Goal: Contribute content: Add original content to the website for others to see

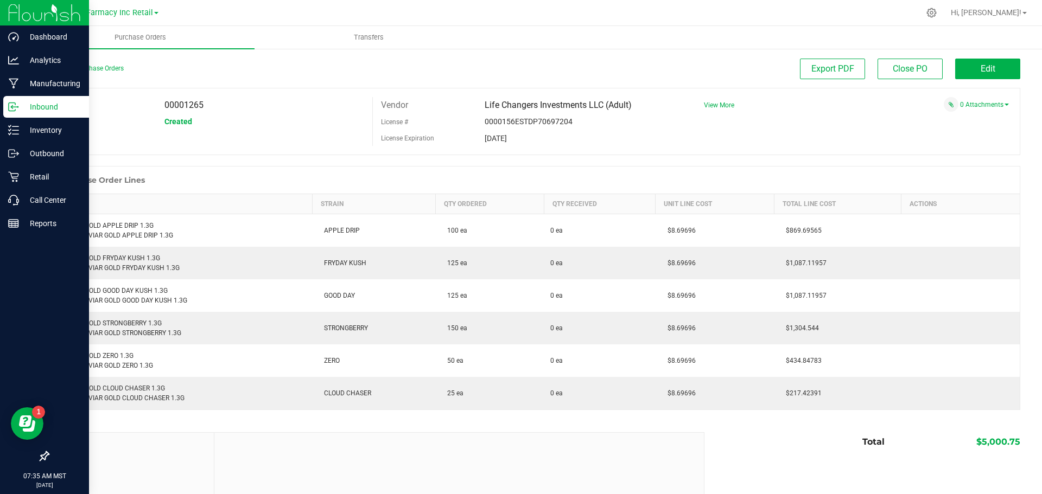
click at [13, 116] on div "Inbound" at bounding box center [46, 107] width 86 height 22
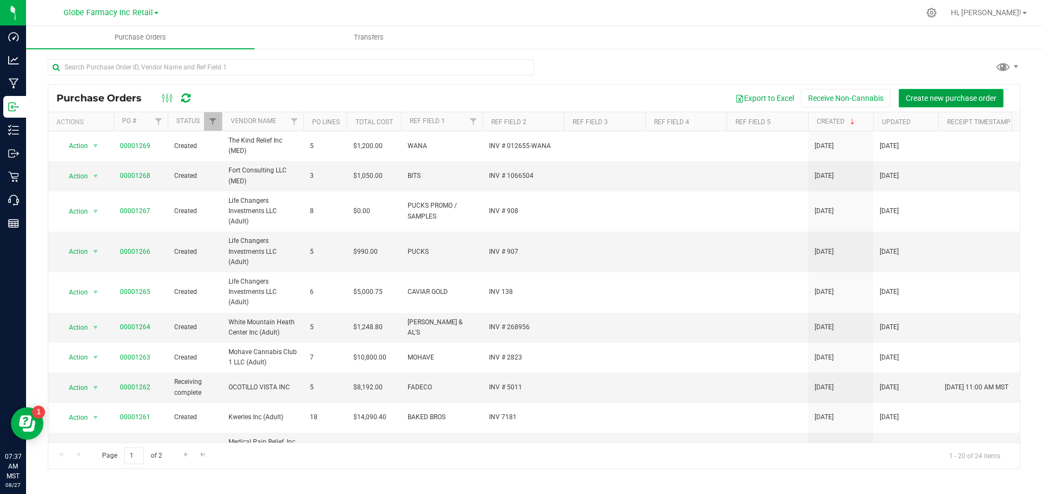
click at [925, 104] on button "Create new purchase order" at bounding box center [951, 98] width 105 height 18
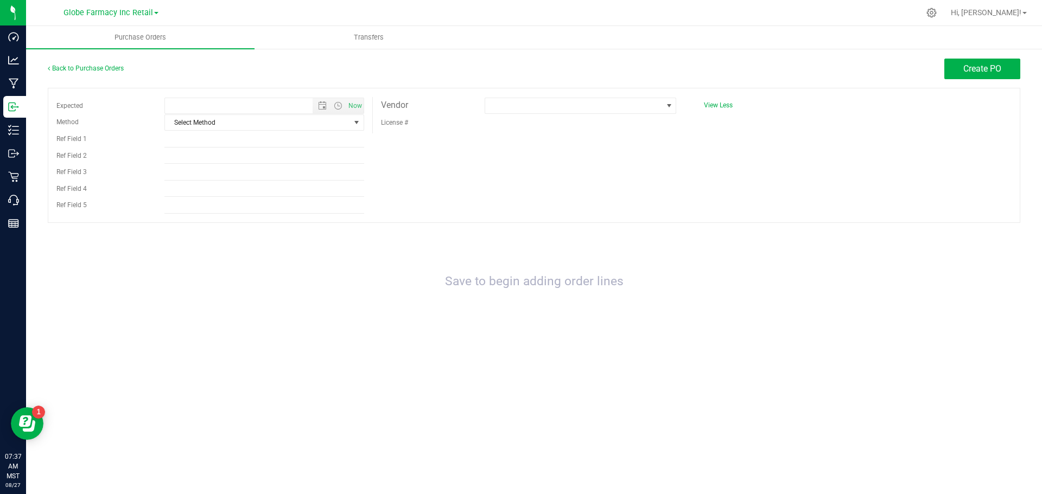
type input "8/27/2025 7:37 AM"
click at [329, 124] on span "Select Method" at bounding box center [257, 122] width 185 height 15
click at [252, 205] on li "Local Delivery" at bounding box center [264, 205] width 199 height 16
click at [173, 137] on input "Ref Field 1" at bounding box center [264, 139] width 200 height 16
type input "e"
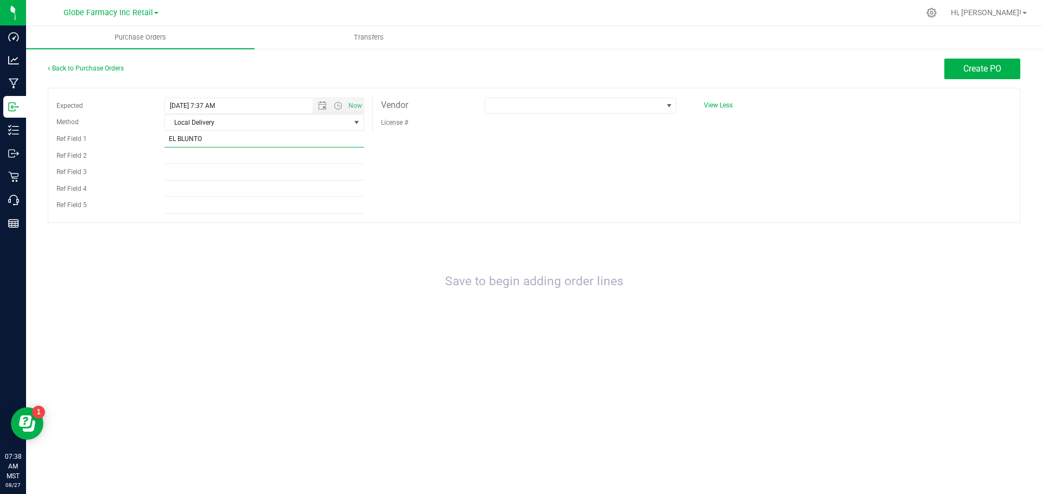
type input "EL BLUNTO"
type input "INV 12636"
click at [616, 109] on span at bounding box center [573, 105] width 177 height 15
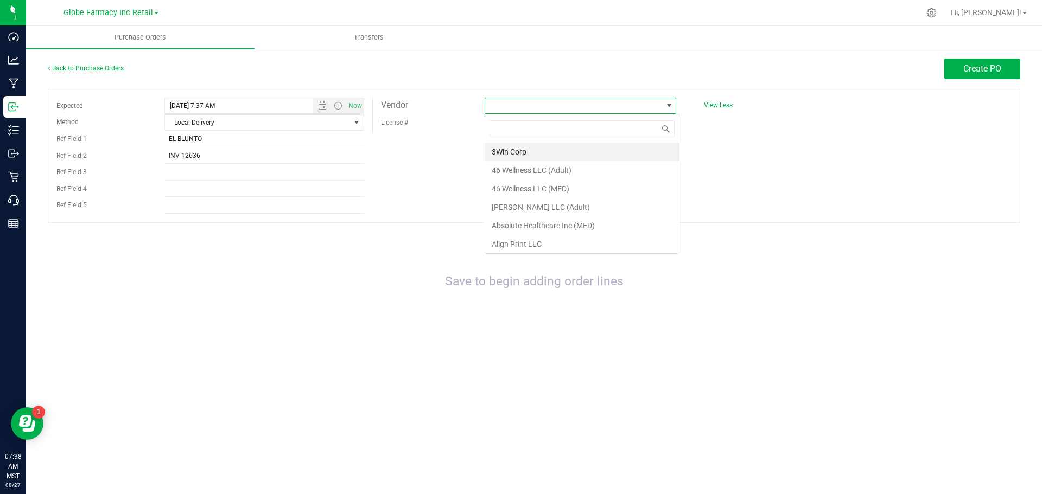
scroll to position [16, 192]
type input "THE KIND RELIEF"
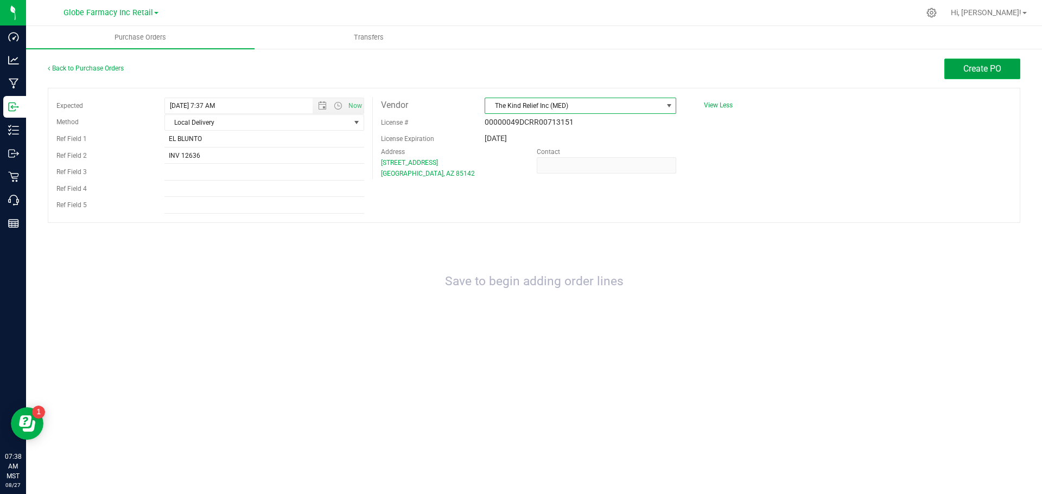
click at [998, 74] on button "Create PO" at bounding box center [982, 69] width 76 height 21
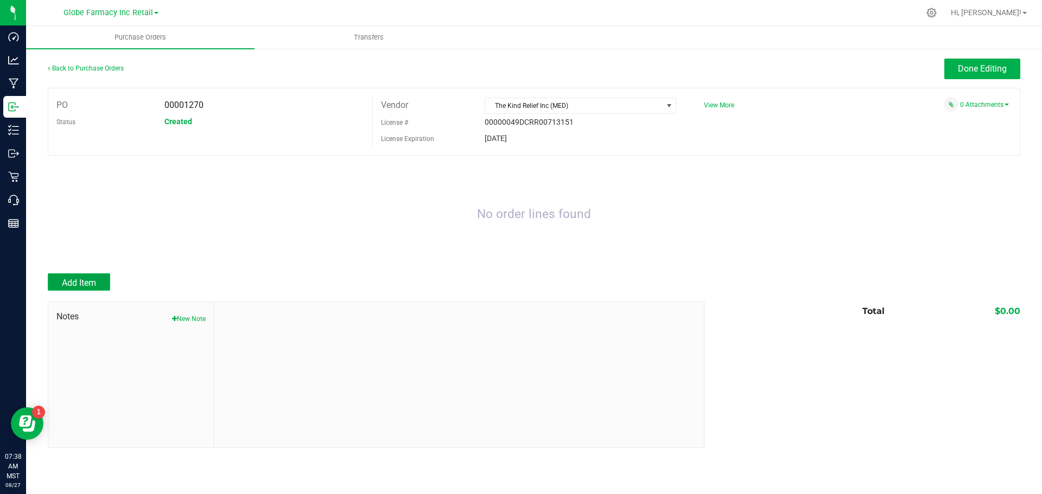
click at [93, 284] on span "Add Item" at bounding box center [79, 283] width 34 height 10
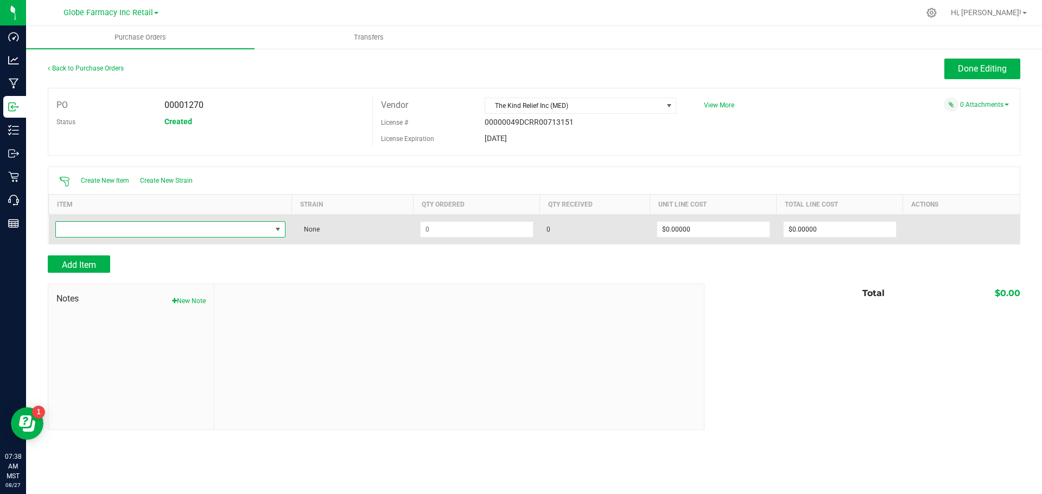
click at [107, 233] on span "NO DATA FOUND" at bounding box center [163, 229] width 215 height 15
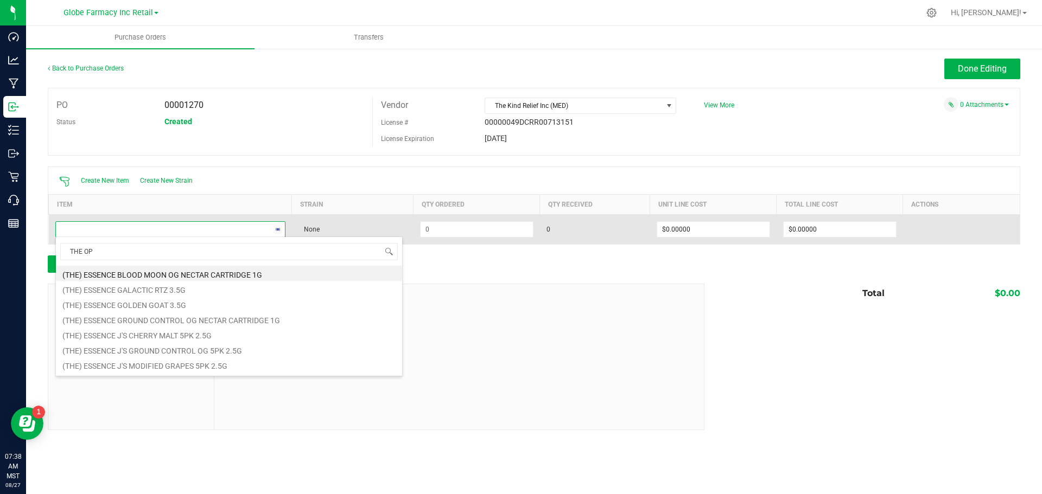
type input "THE OPP"
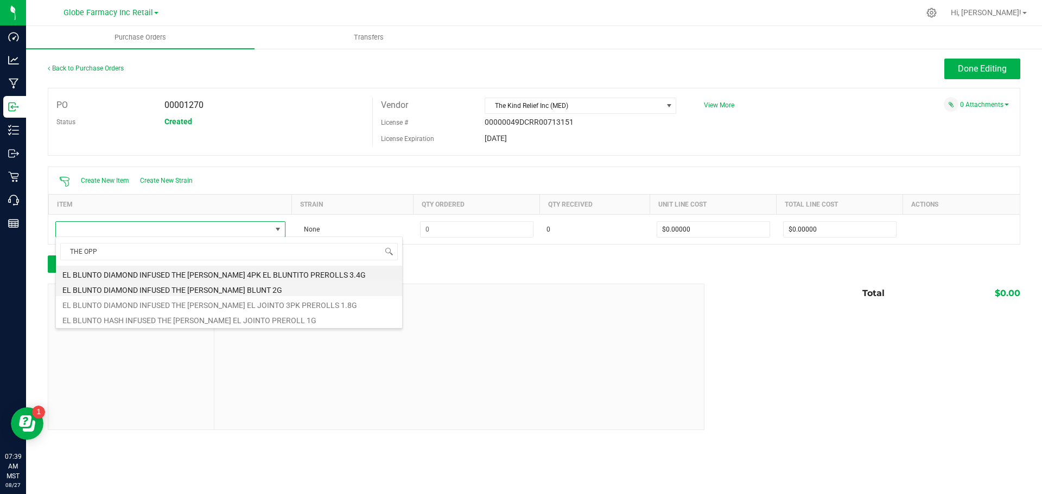
click at [158, 286] on li "EL BLUNTO DIAMOND INFUSED THE OPPENHEIMER BLUNT 2G" at bounding box center [229, 288] width 346 height 15
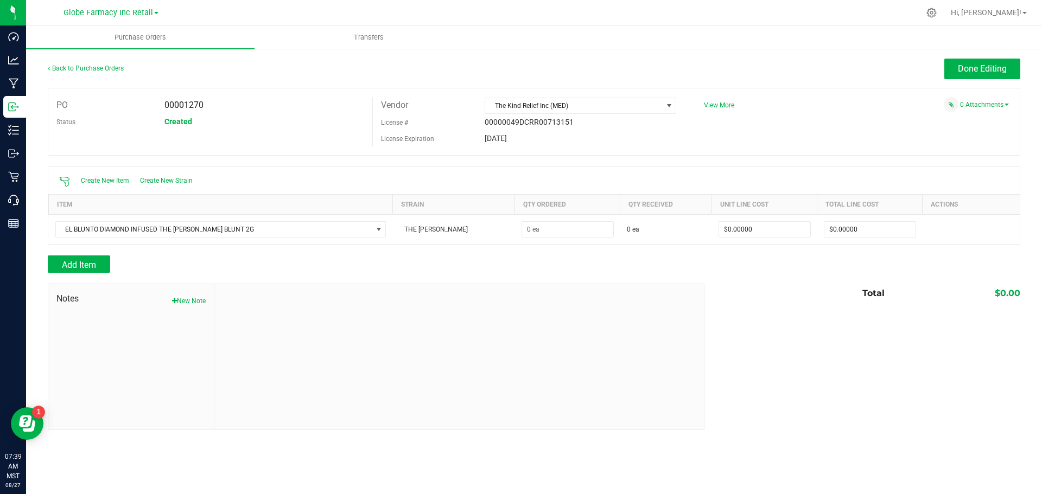
click at [175, 262] on div "Add Item" at bounding box center [372, 264] width 649 height 17
click at [96, 263] on span "Add Item" at bounding box center [79, 265] width 34 height 10
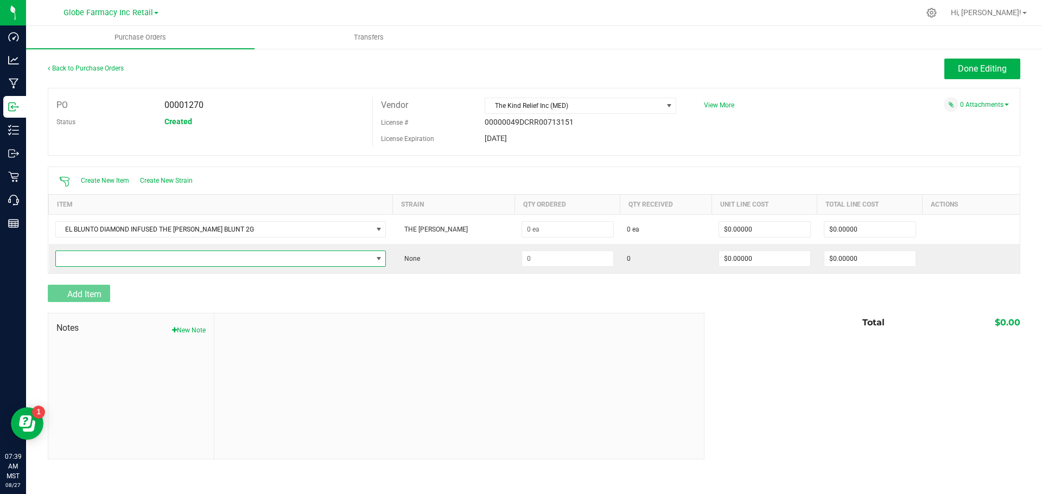
click at [97, 263] on span "NO DATA FOUND" at bounding box center [214, 258] width 316 height 15
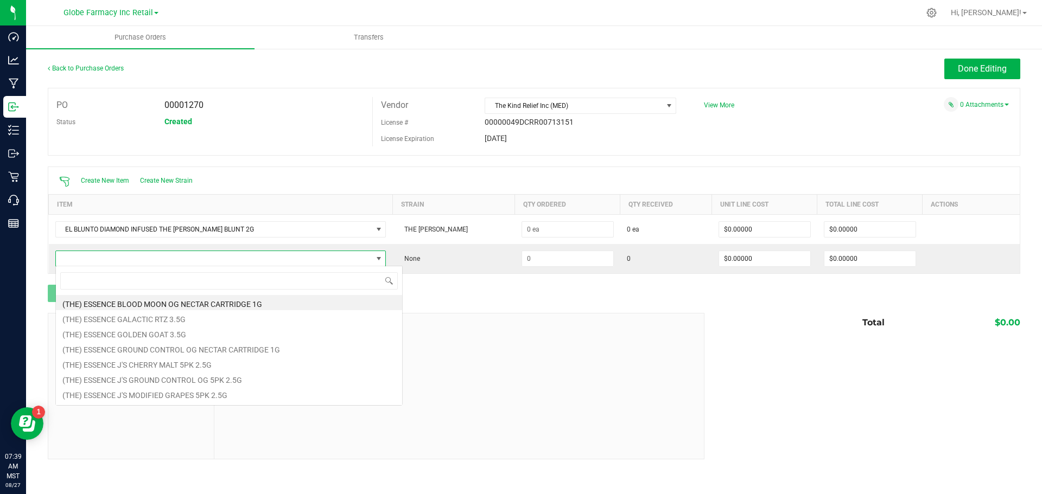
scroll to position [16, 328]
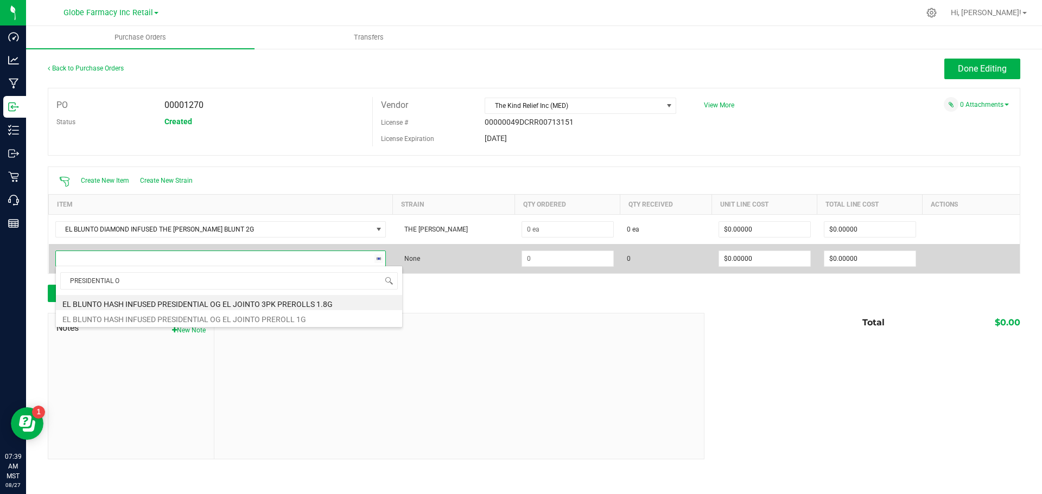
type input "PRESIDENTIAL OG"
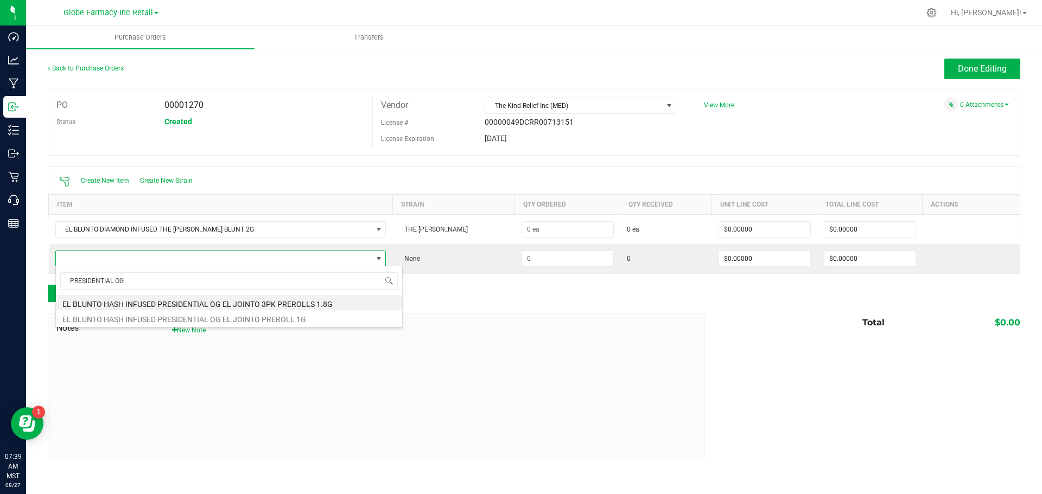
click at [560, 317] on div at bounding box center [459, 386] width 490 height 145
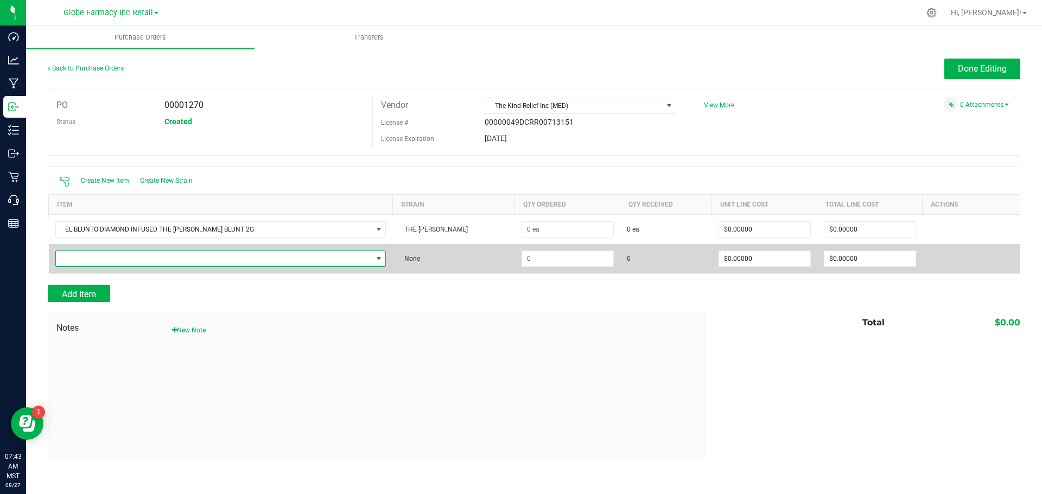
click at [191, 255] on span "NO DATA FOUND" at bounding box center [214, 258] width 316 height 15
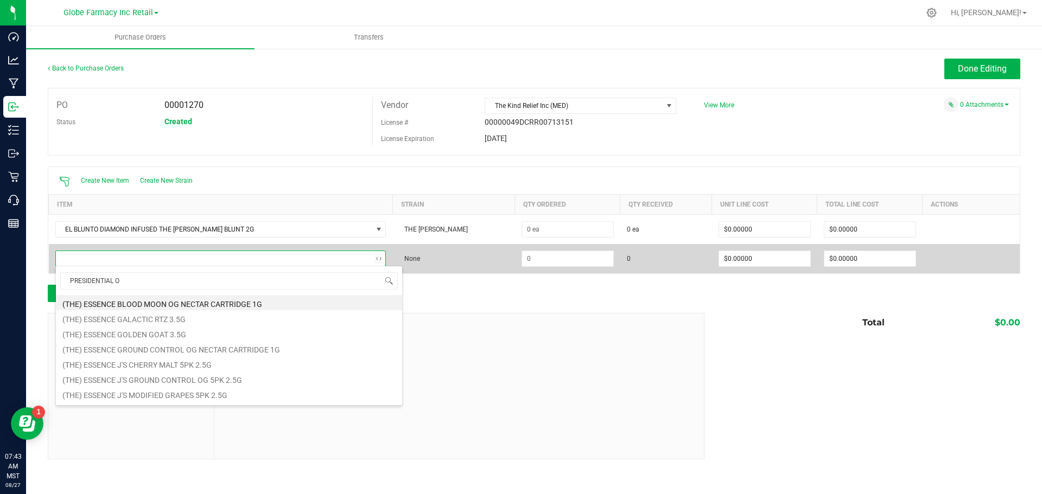
type input "PRESIDENTIAL OG"
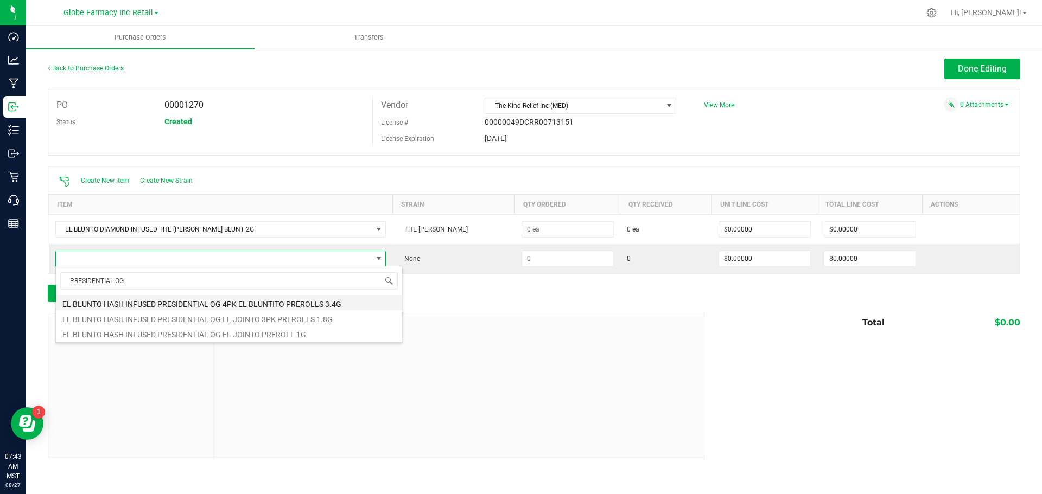
click at [287, 305] on li "EL BLUNTO HASH INFUSED PRESIDENTIAL OG 4PK EL BLUNTITO PREROLLS 3.4G" at bounding box center [229, 302] width 346 height 15
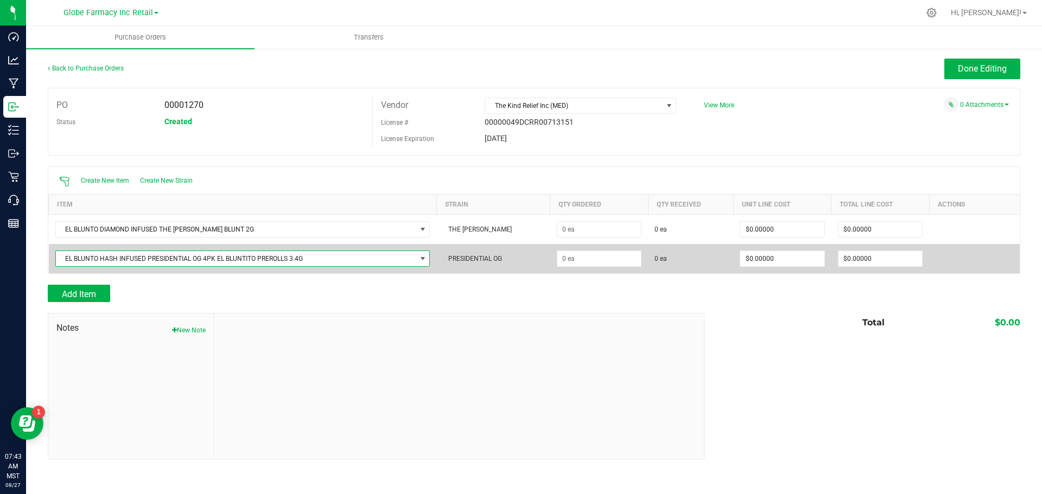
click at [578, 268] on td at bounding box center [599, 258] width 98 height 29
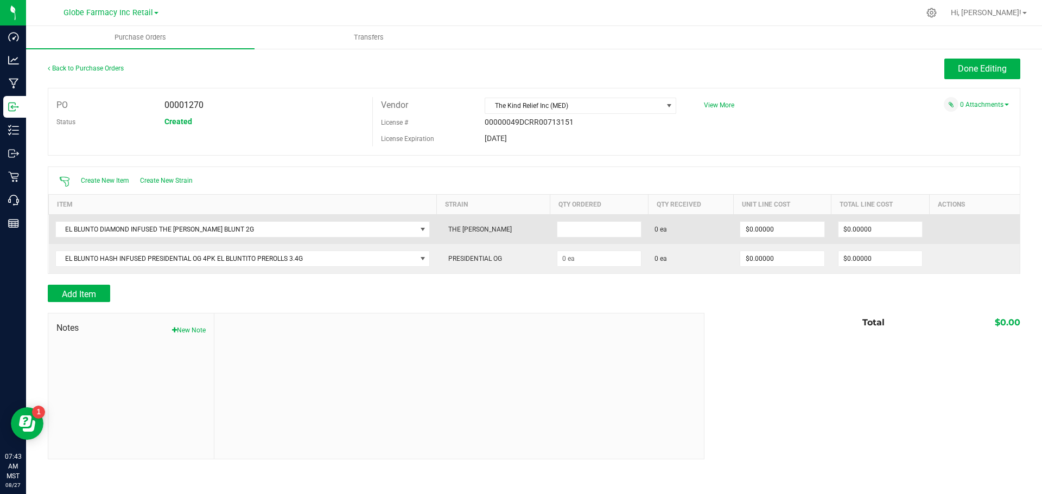
drag, startPoint x: 613, startPoint y: 226, endPoint x: 608, endPoint y: 219, distance: 8.1
click at [611, 223] on input at bounding box center [599, 229] width 84 height 15
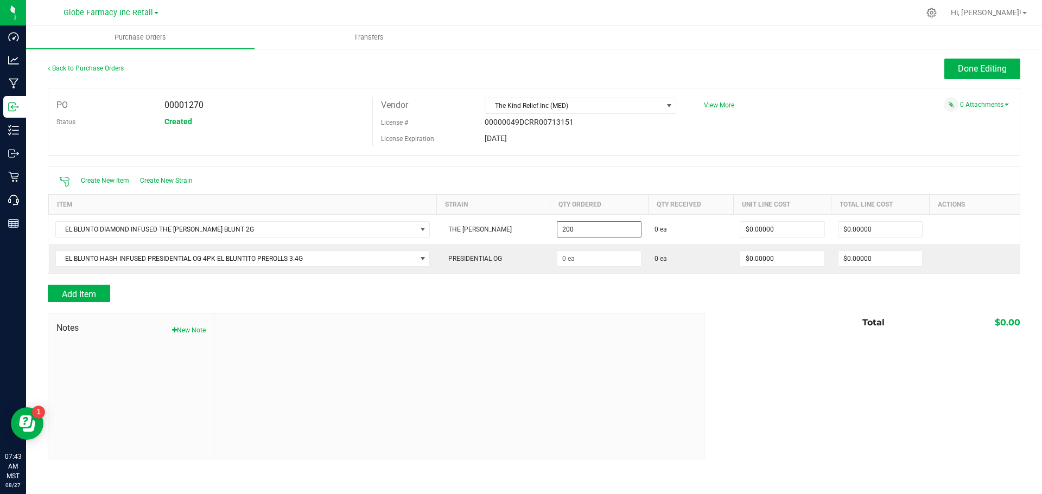
type input "200 ea"
drag, startPoint x: 634, startPoint y: 288, endPoint x: 639, endPoint y: 290, distance: 5.6
click at [640, 291] on div "Add Item" at bounding box center [372, 293] width 649 height 17
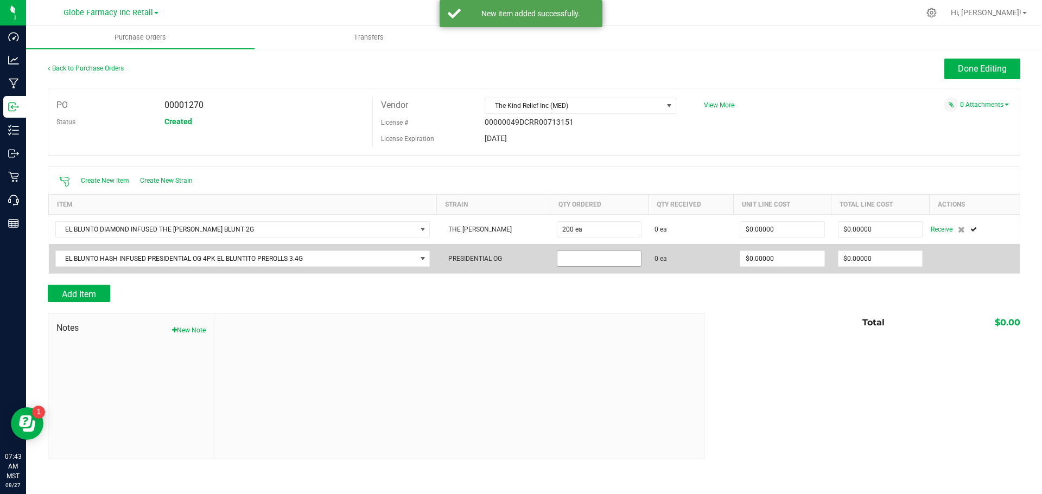
click at [617, 260] on input at bounding box center [599, 258] width 84 height 15
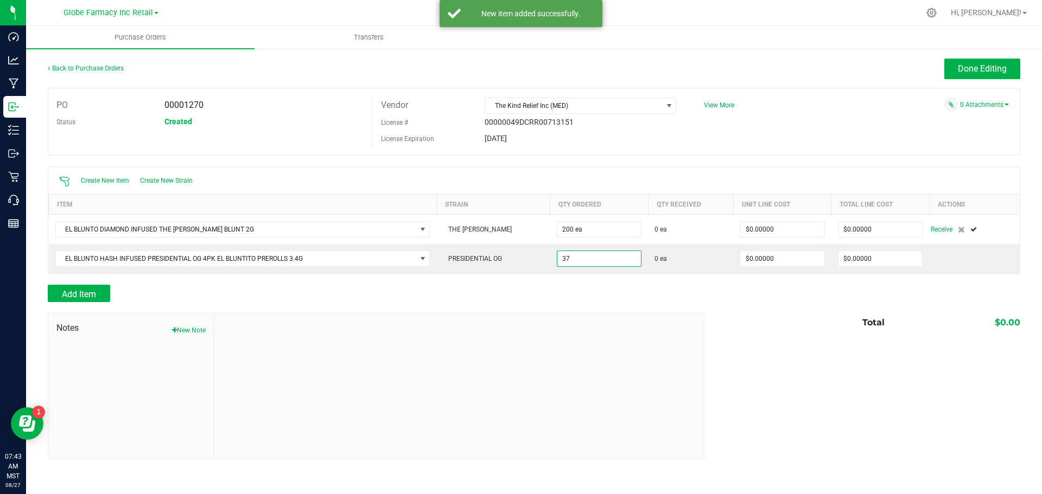
type input "37 ea"
click at [612, 312] on div at bounding box center [534, 307] width 973 height 11
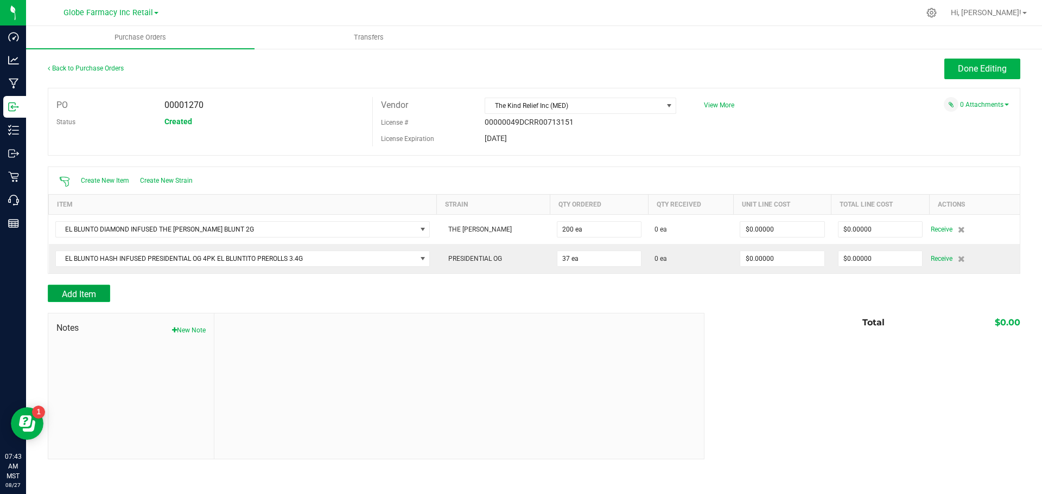
click at [79, 290] on span "Add Item" at bounding box center [79, 294] width 34 height 10
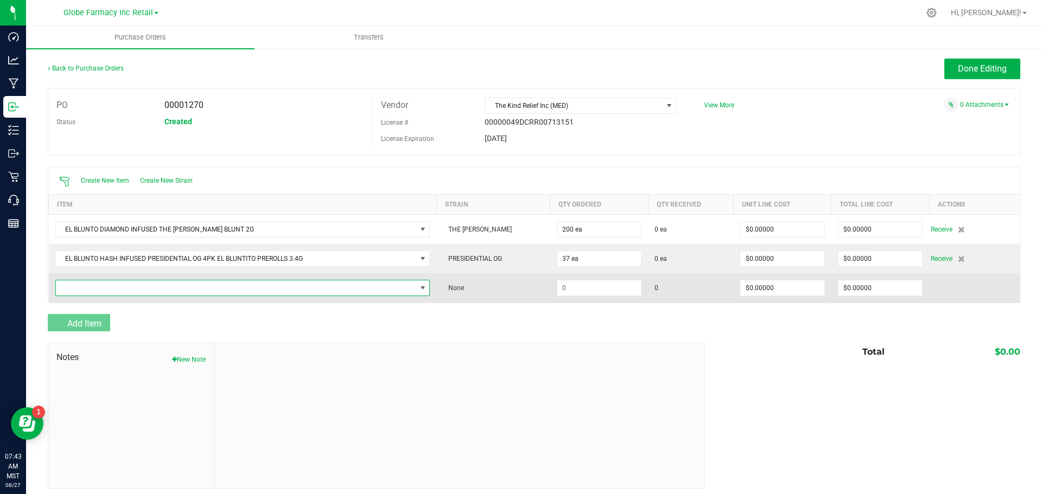
click at [80, 290] on span "NO DATA FOUND" at bounding box center [236, 288] width 360 height 15
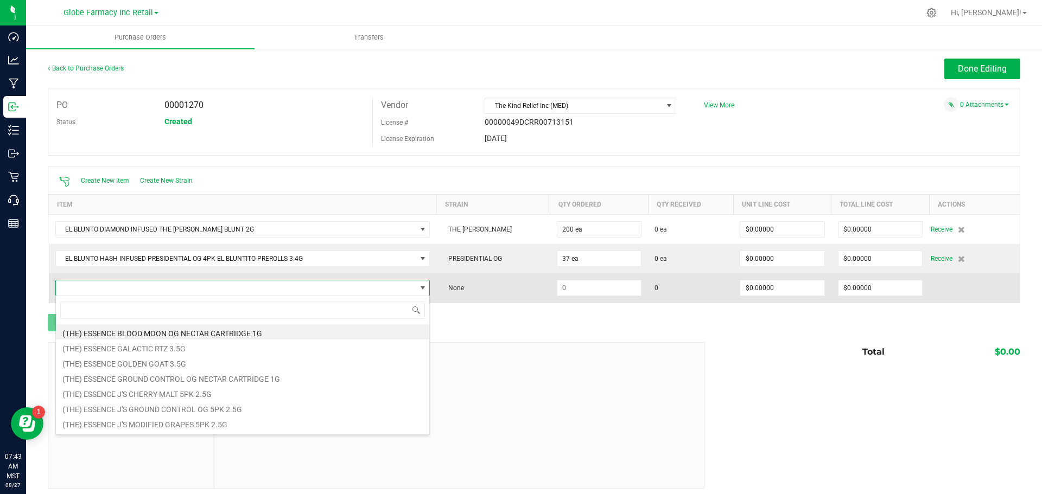
scroll to position [16, 371]
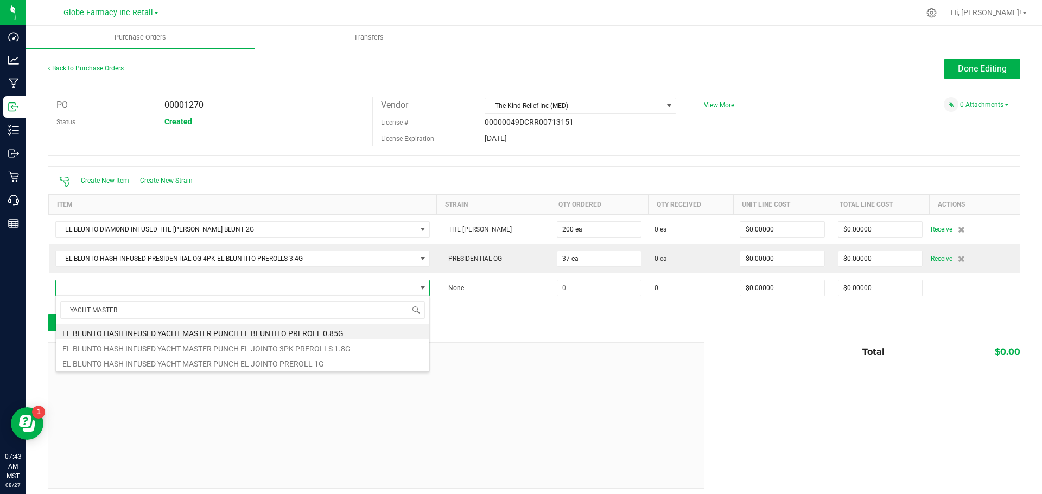
type input "YACHT MASTER"
click at [484, 322] on div "Add Item" at bounding box center [372, 322] width 649 height 17
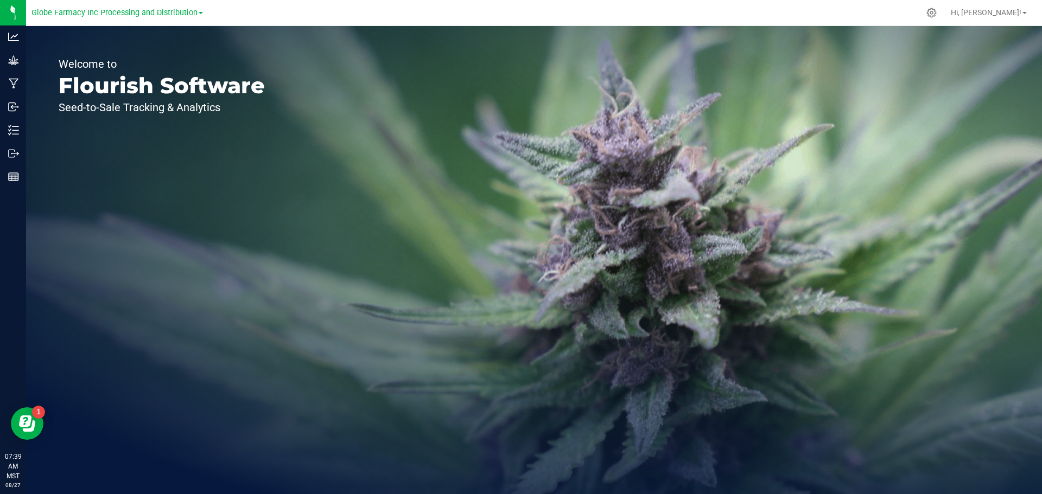
click at [201, 14] on div "Globe Farmacy Inc Processing and Distribution" at bounding box center [119, 12] width 176 height 21
click at [198, 15] on link "Globe Farmacy Inc Processing and Distribution" at bounding box center [117, 12] width 172 height 10
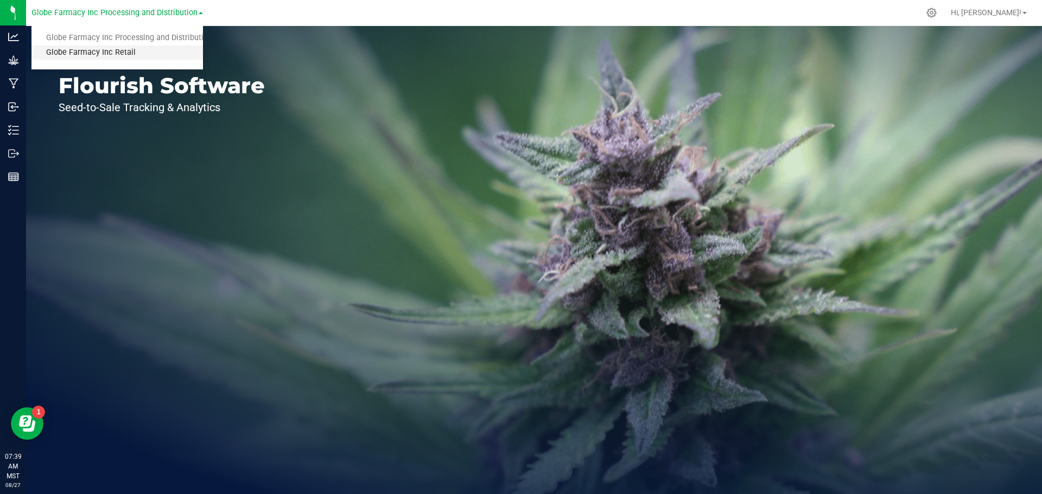
click at [164, 49] on link "Globe Farmacy Inc Retail" at bounding box center [117, 53] width 172 height 15
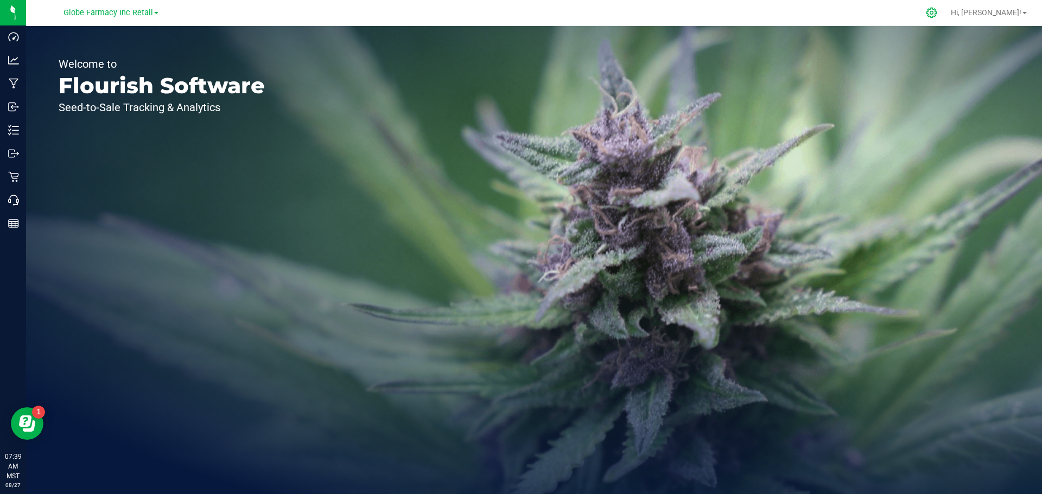
click at [937, 11] on icon at bounding box center [931, 12] width 11 height 11
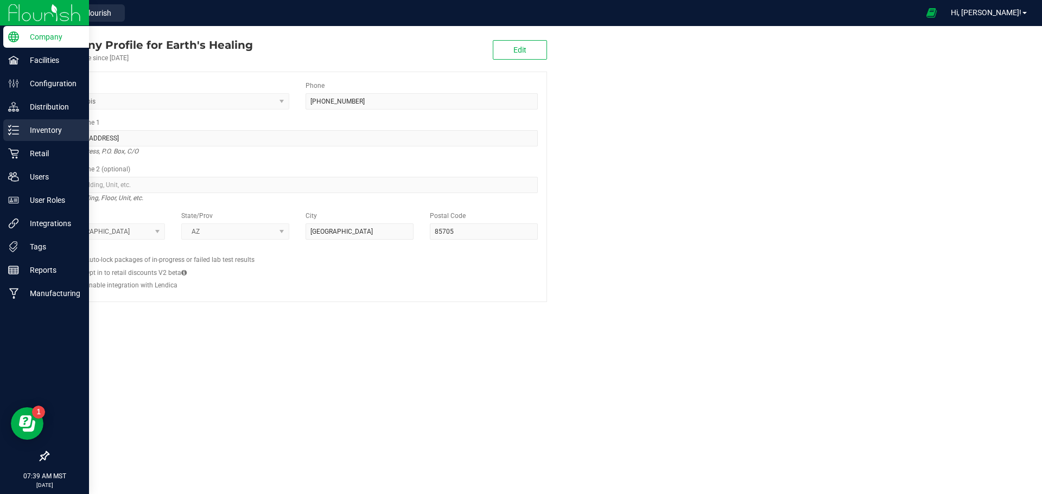
click at [55, 129] on p "Inventory" at bounding box center [51, 130] width 65 height 13
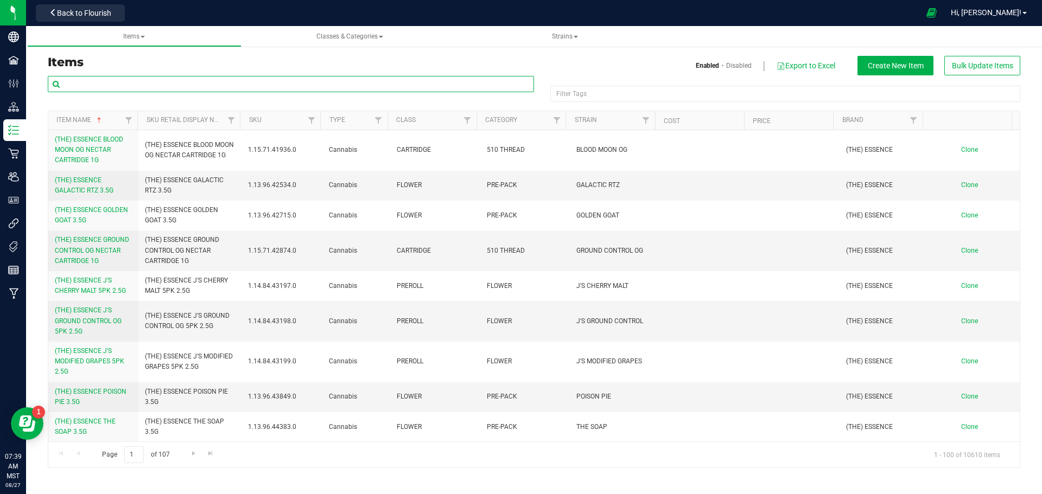
click at [321, 80] on input "text" at bounding box center [291, 84] width 486 height 16
type input "P"
type input "EL BLUNTITO"
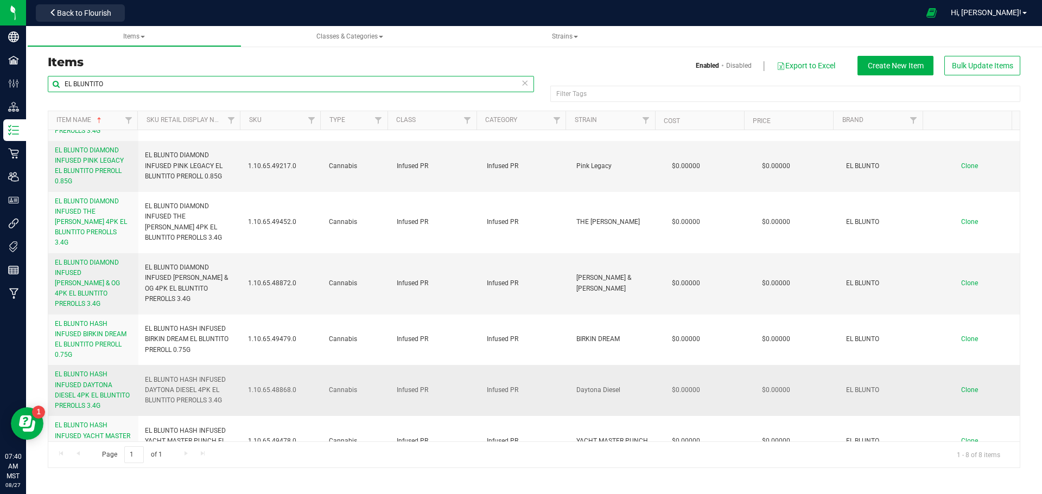
scroll to position [106, 0]
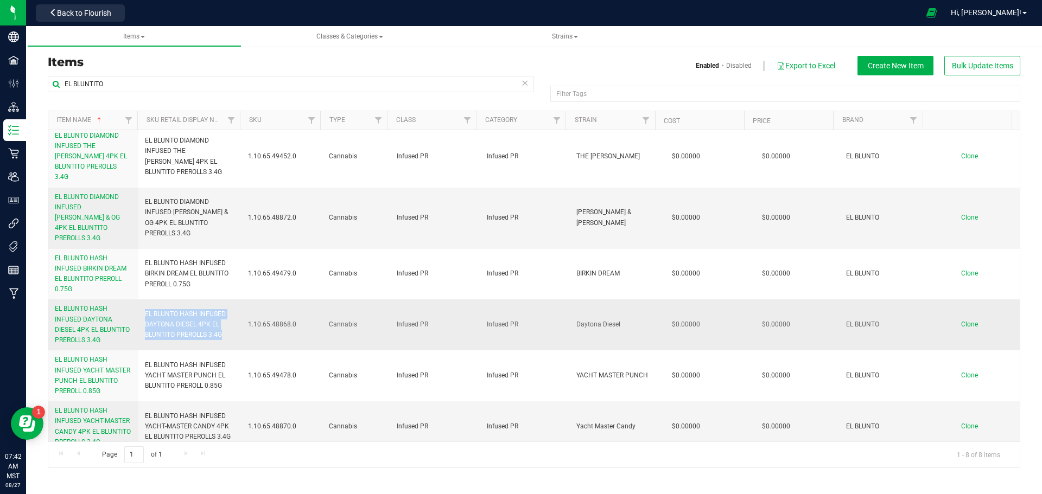
drag, startPoint x: 227, startPoint y: 328, endPoint x: 139, endPoint y: 306, distance: 90.7
click at [139, 306] on td "EL BLUNTO HASH INFUSED DAYTONA DIESEL 4PK EL BLUNTITO PREROLLS 3.4G" at bounding box center [190, 325] width 104 height 51
copy span "EL BLUNTO HASH INFUSED DAYTONA DIESEL 4PK EL BLUNTITO PREROLLS 3.4G"
drag, startPoint x: 351, startPoint y: 313, endPoint x: 356, endPoint y: 315, distance: 5.6
click at [351, 320] on span "Cannabis" at bounding box center [356, 325] width 54 height 10
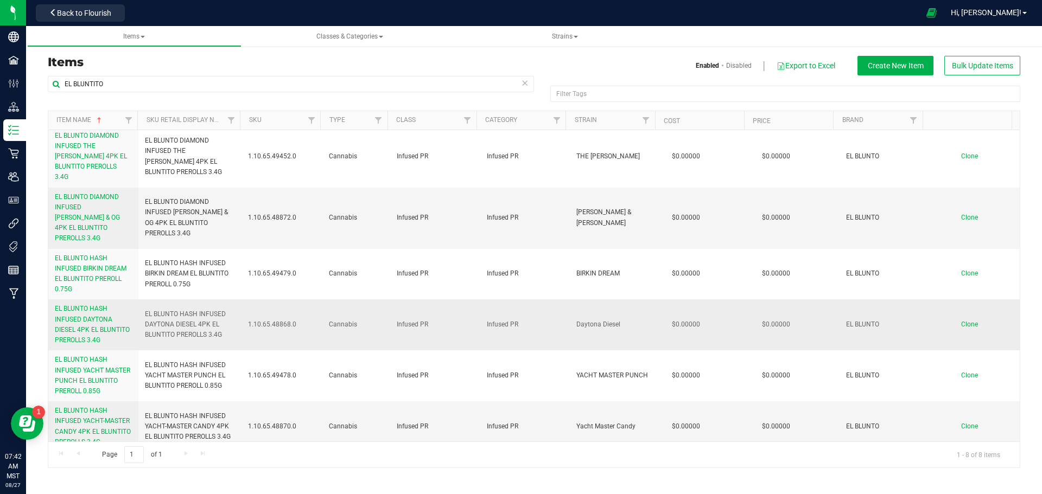
click at [961, 321] on span "Clone" at bounding box center [969, 325] width 17 height 8
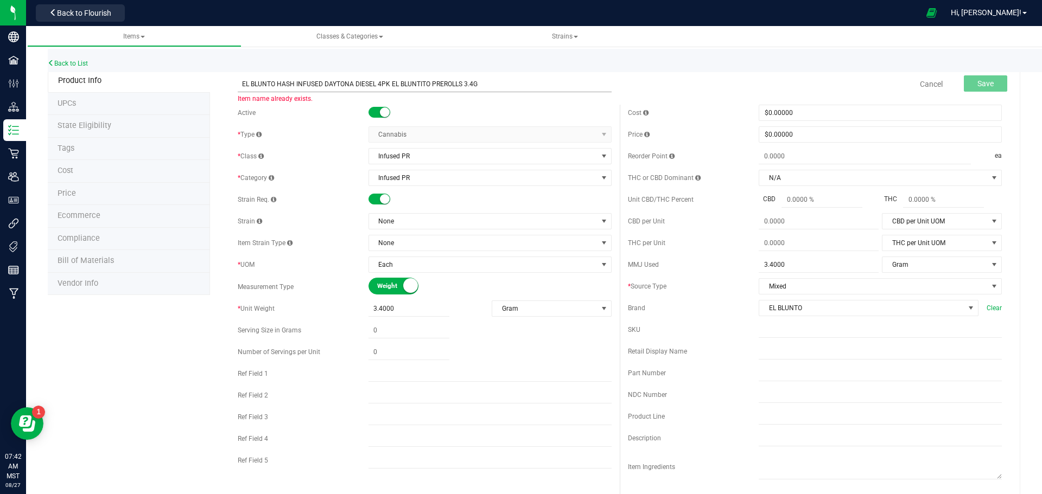
drag, startPoint x: 372, startPoint y: 88, endPoint x: 360, endPoint y: 88, distance: 11.9
click at [360, 88] on input "EL BLUNTO HASH INFUSED DAYTONA DIESEL 4PK EL BLUNTITO PREROLLS 3.4G" at bounding box center [425, 84] width 374 height 16
click at [373, 86] on input "EL BLUNTO HASH INFUSED DAYTONA DIESEL 4PK EL BLUNTITO PREROLLS 3.4G" at bounding box center [425, 84] width 374 height 16
drag, startPoint x: 373, startPoint y: 86, endPoint x: 324, endPoint y: 85, distance: 48.9
click at [324, 85] on input "EL BLUNTO HASH INFUSED DAYTONA DIESEL 4PK EL BLUNTITO PREROLLS 3.4G" at bounding box center [425, 84] width 374 height 16
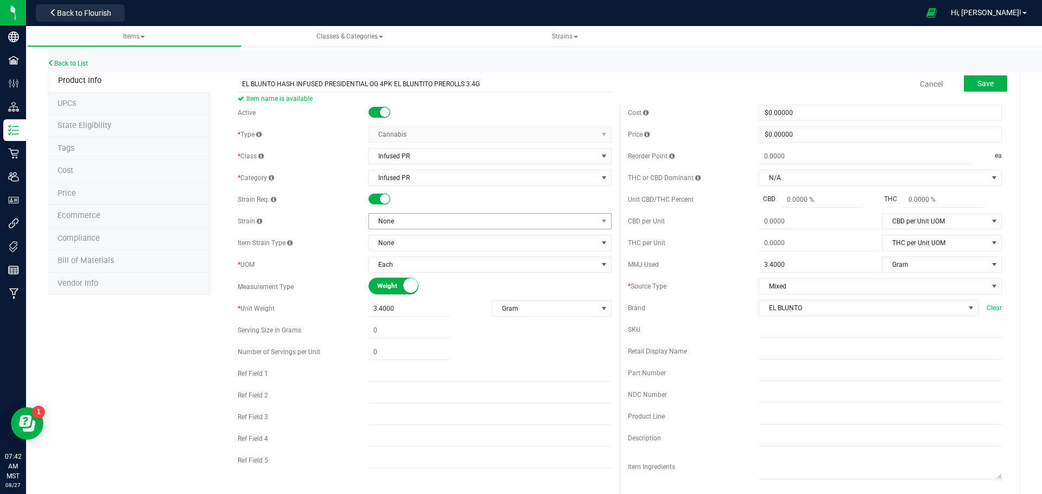
type input "EL BLUNTO HASH INFUSED PRESIDENTIAL OG 4PK EL BLUNTITO PREROLLS 3.4G"
click at [417, 221] on span "None" at bounding box center [483, 221] width 229 height 15
type input "PRESIDENTIAL OG"
drag, startPoint x: 678, startPoint y: 268, endPoint x: 683, endPoint y: 277, distance: 10.0
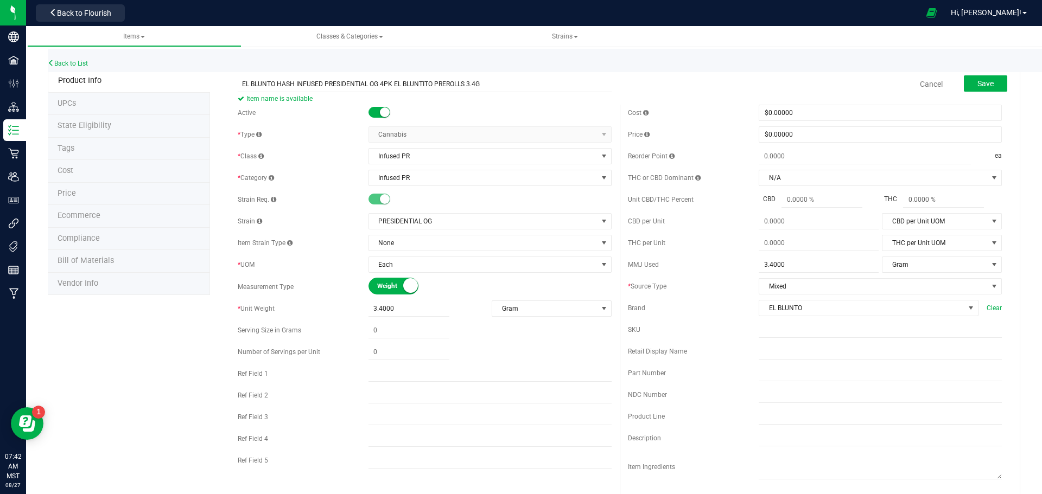
click at [681, 272] on div "MMJ Used 3.4000 3.4 Gram MMJ Used UOM Fluid Ounce Gallon Gram Kilogram Liter Me…" at bounding box center [815, 265] width 374 height 16
click at [980, 91] on button "Save" at bounding box center [985, 83] width 43 height 16
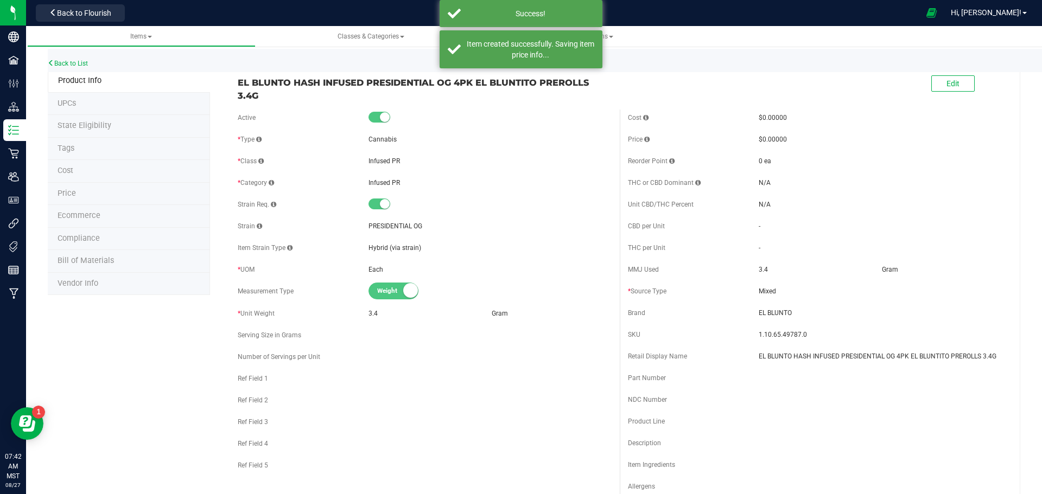
click at [116, 211] on li "Ecommerce" at bounding box center [129, 216] width 162 height 23
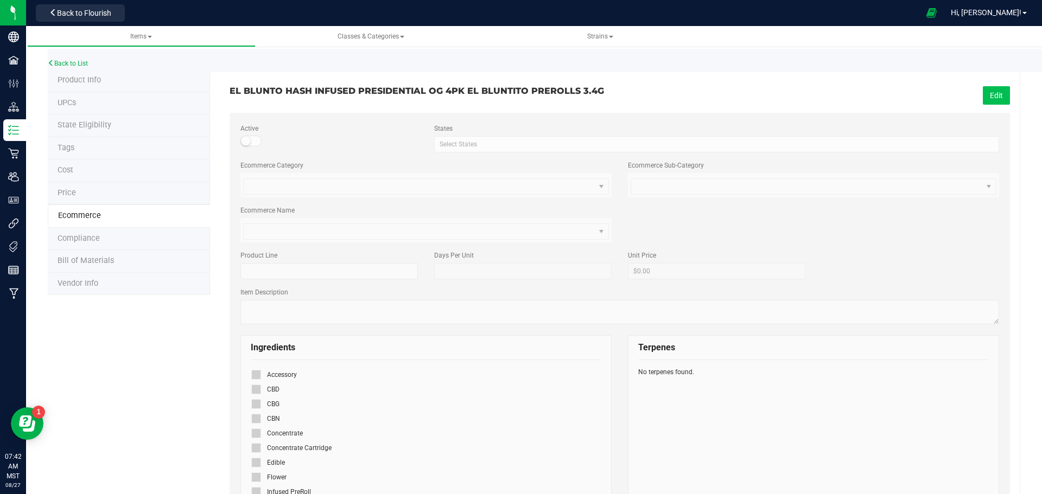
click at [1000, 93] on button "Edit" at bounding box center [996, 95] width 27 height 18
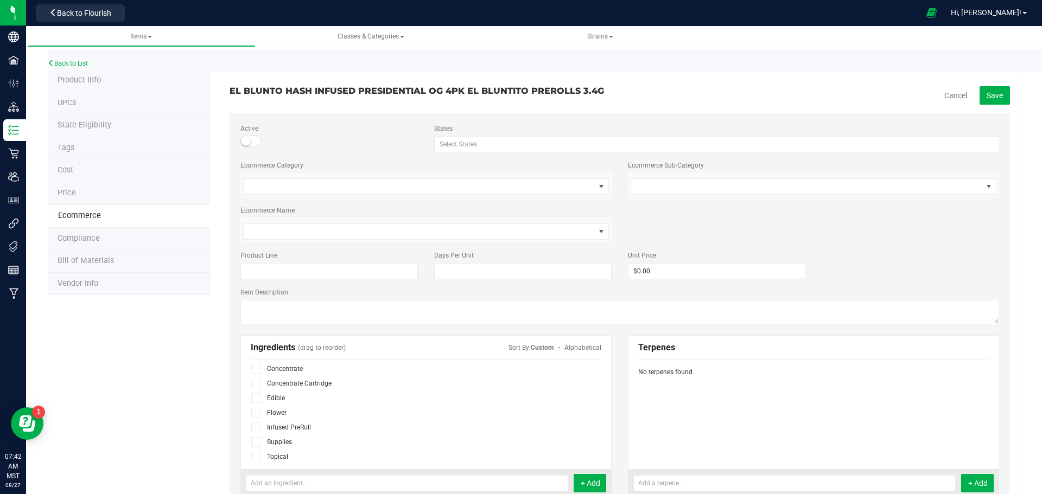
scroll to position [67, 0]
click at [256, 430] on span at bounding box center [256, 426] width 10 height 10
click at [0, 0] on input "checkbox" at bounding box center [0, 0] width 0 height 0
click at [987, 93] on span "Save" at bounding box center [995, 95] width 16 height 9
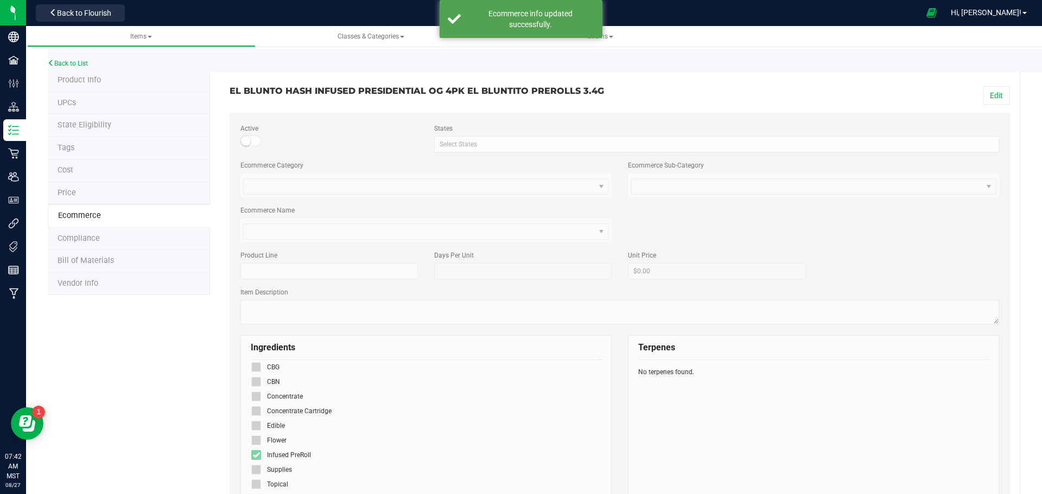
scroll to position [37, 0]
click at [67, 77] on span "Product Info" at bounding box center [79, 79] width 43 height 9
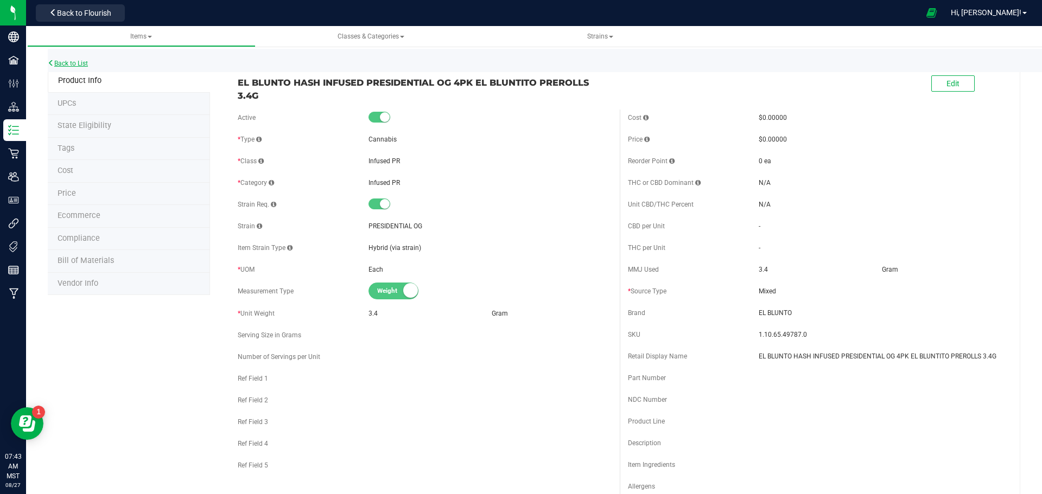
click at [79, 61] on link "Back to List" at bounding box center [68, 64] width 40 height 8
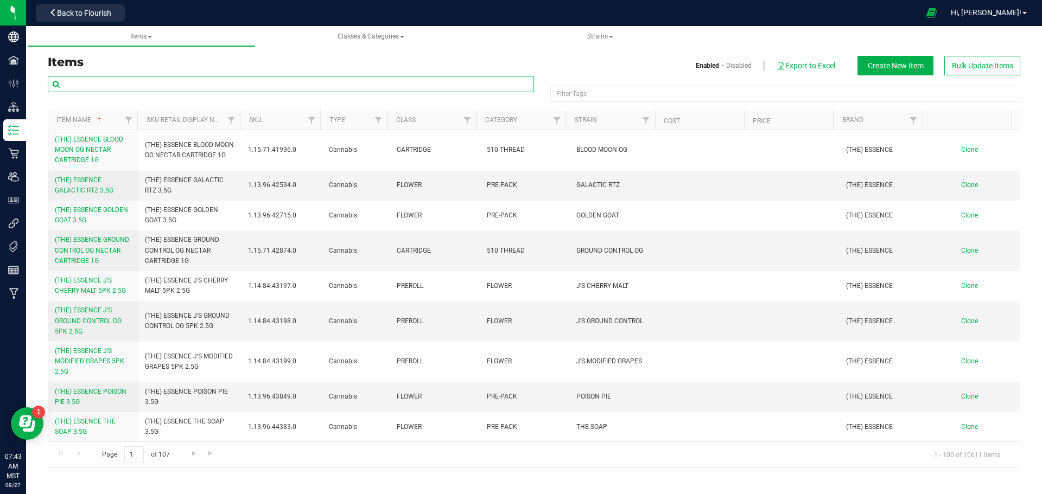
click at [203, 78] on input "text" at bounding box center [291, 84] width 486 height 16
type input "EL BLUNTITO"
